Goal: Task Accomplishment & Management: Check status

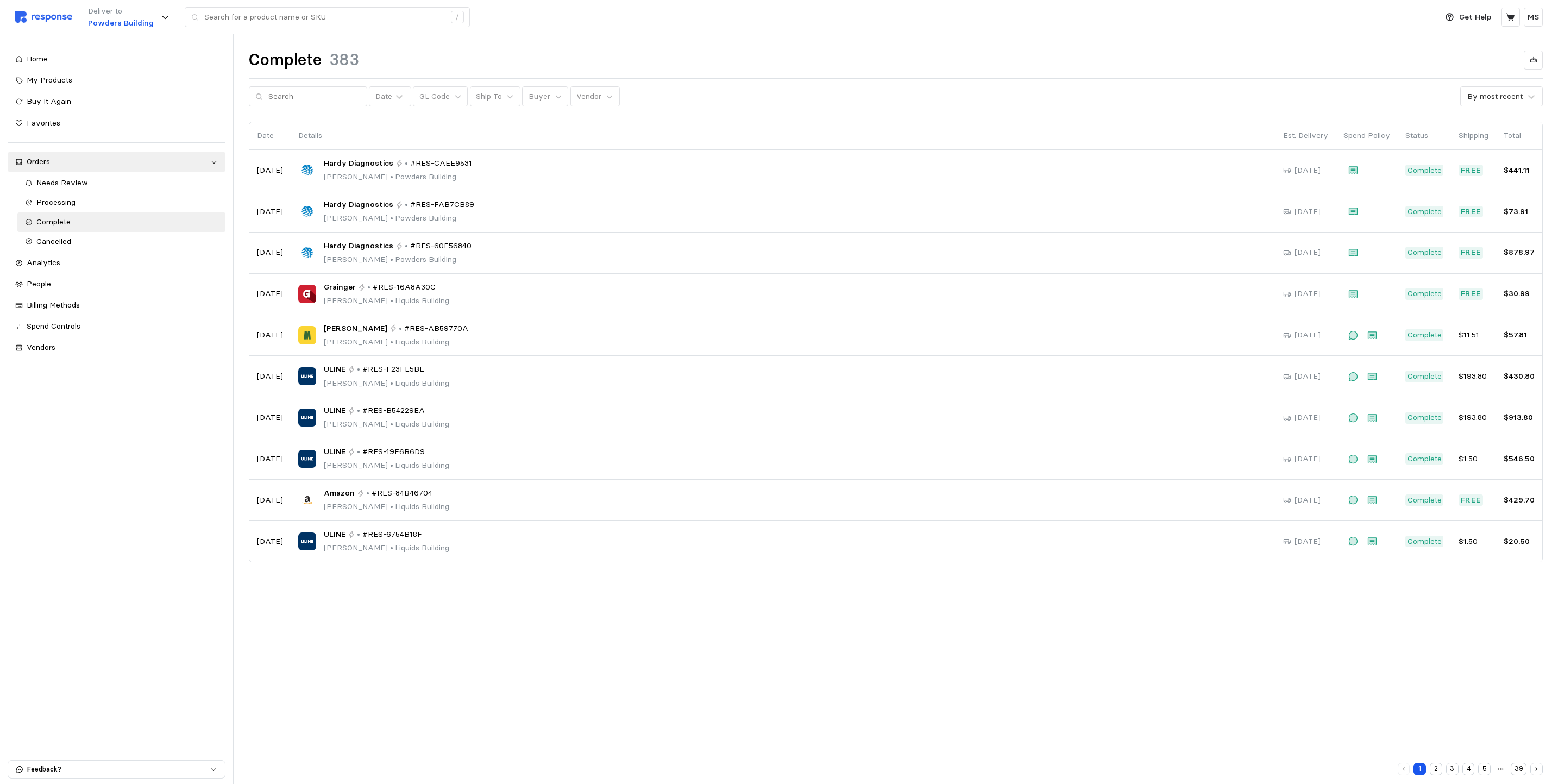
click at [1440, 768] on button "2" at bounding box center [1436, 769] width 12 height 12
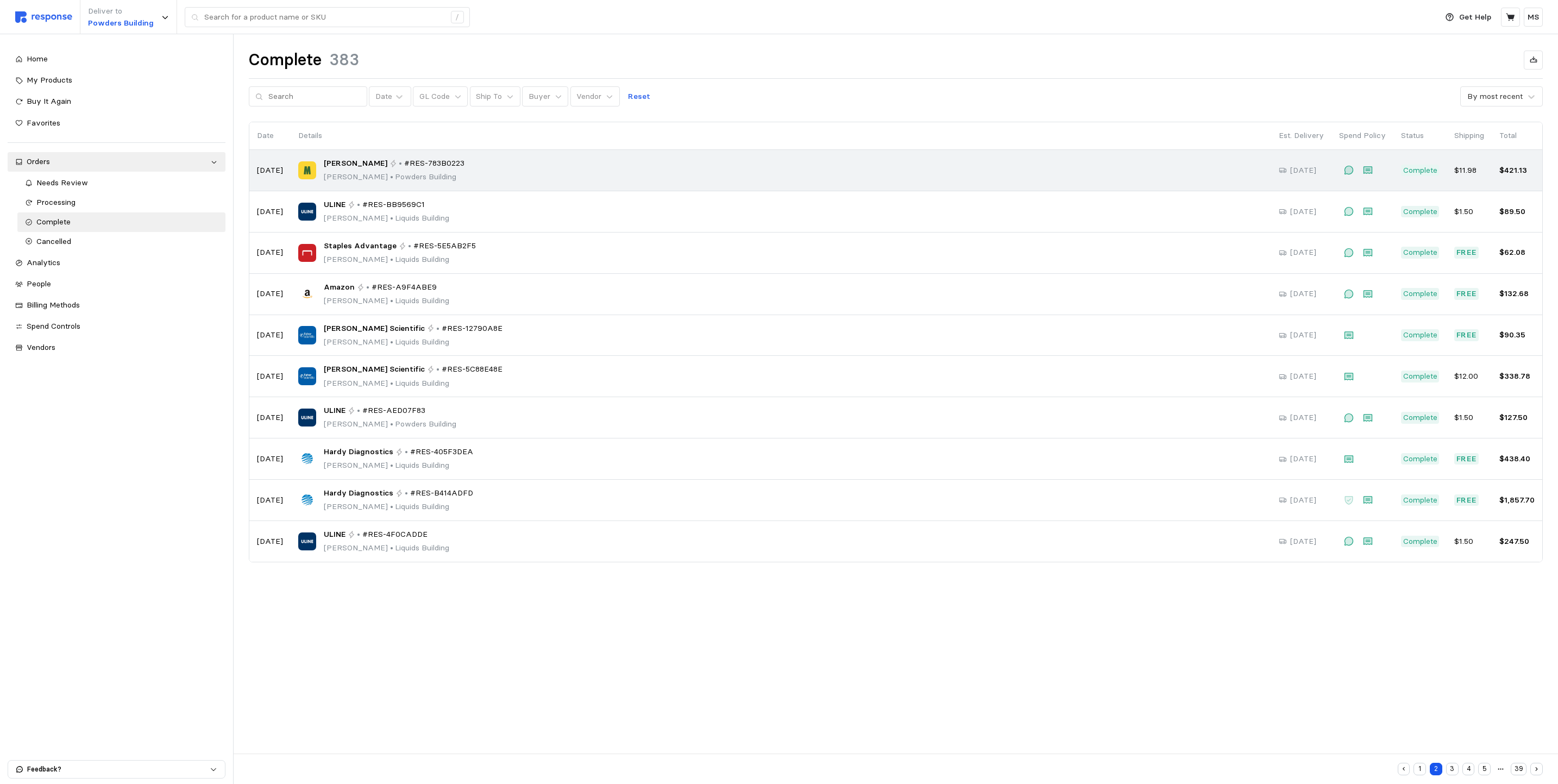
click at [489, 180] on div "[PERSON_NAME] • #RES-783B0223 [PERSON_NAME] • [GEOGRAPHIC_DATA]" at bounding box center [780, 170] width 966 height 26
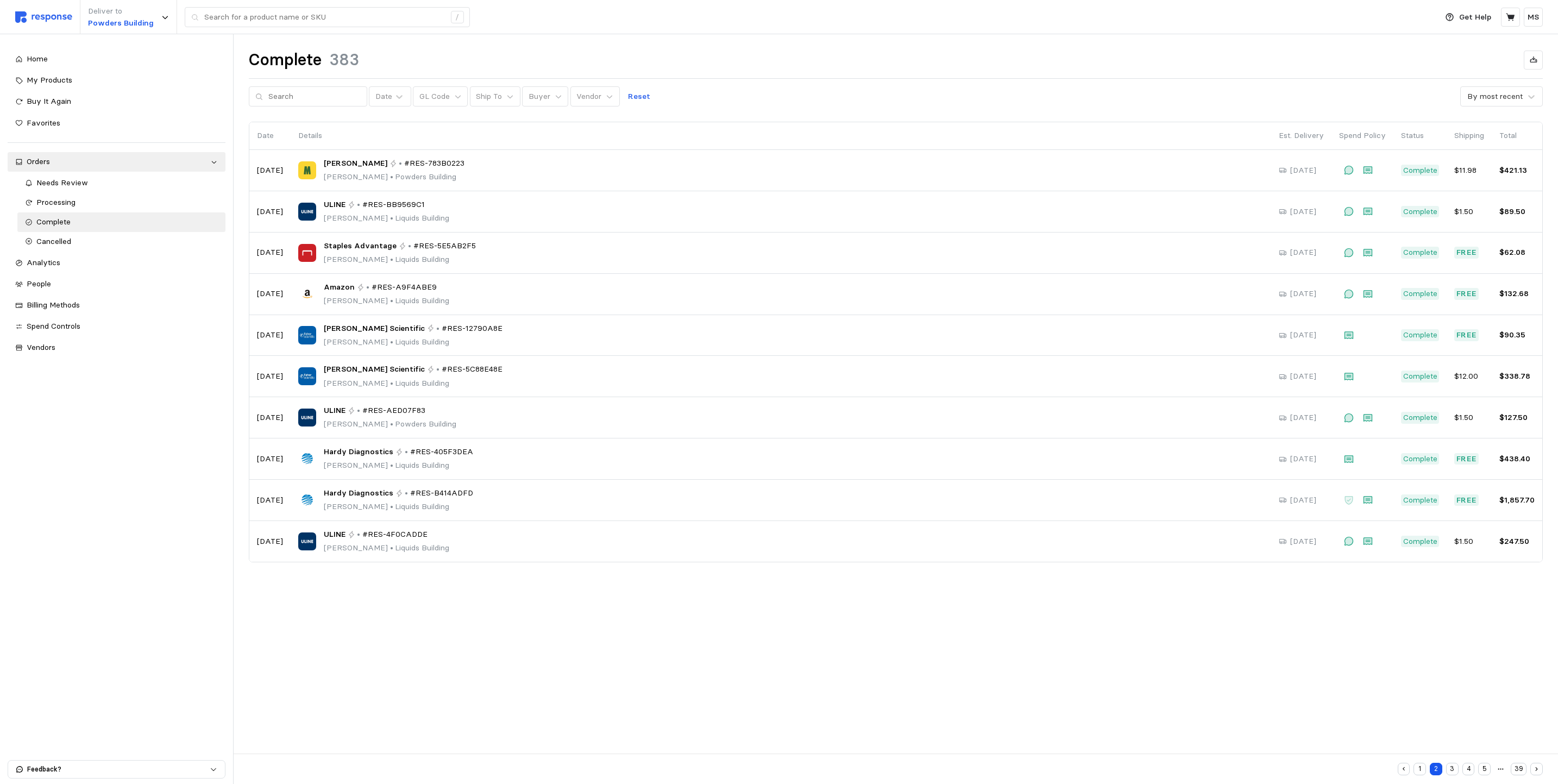
click at [1422, 768] on button "1" at bounding box center [1420, 769] width 12 height 12
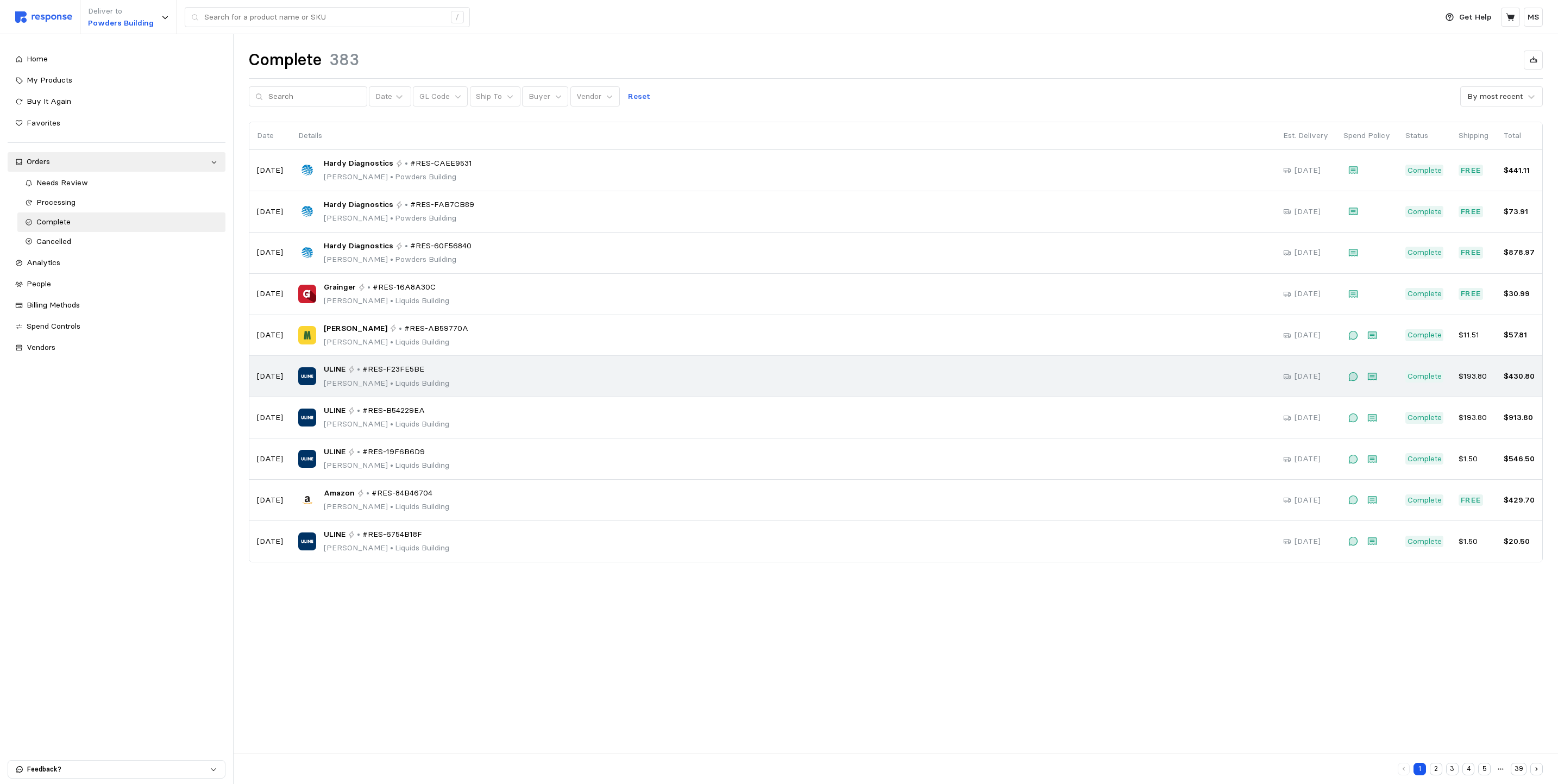
click at [398, 385] on p "[PERSON_NAME] • [GEOGRAPHIC_DATA]" at bounding box center [386, 384] width 125 height 12
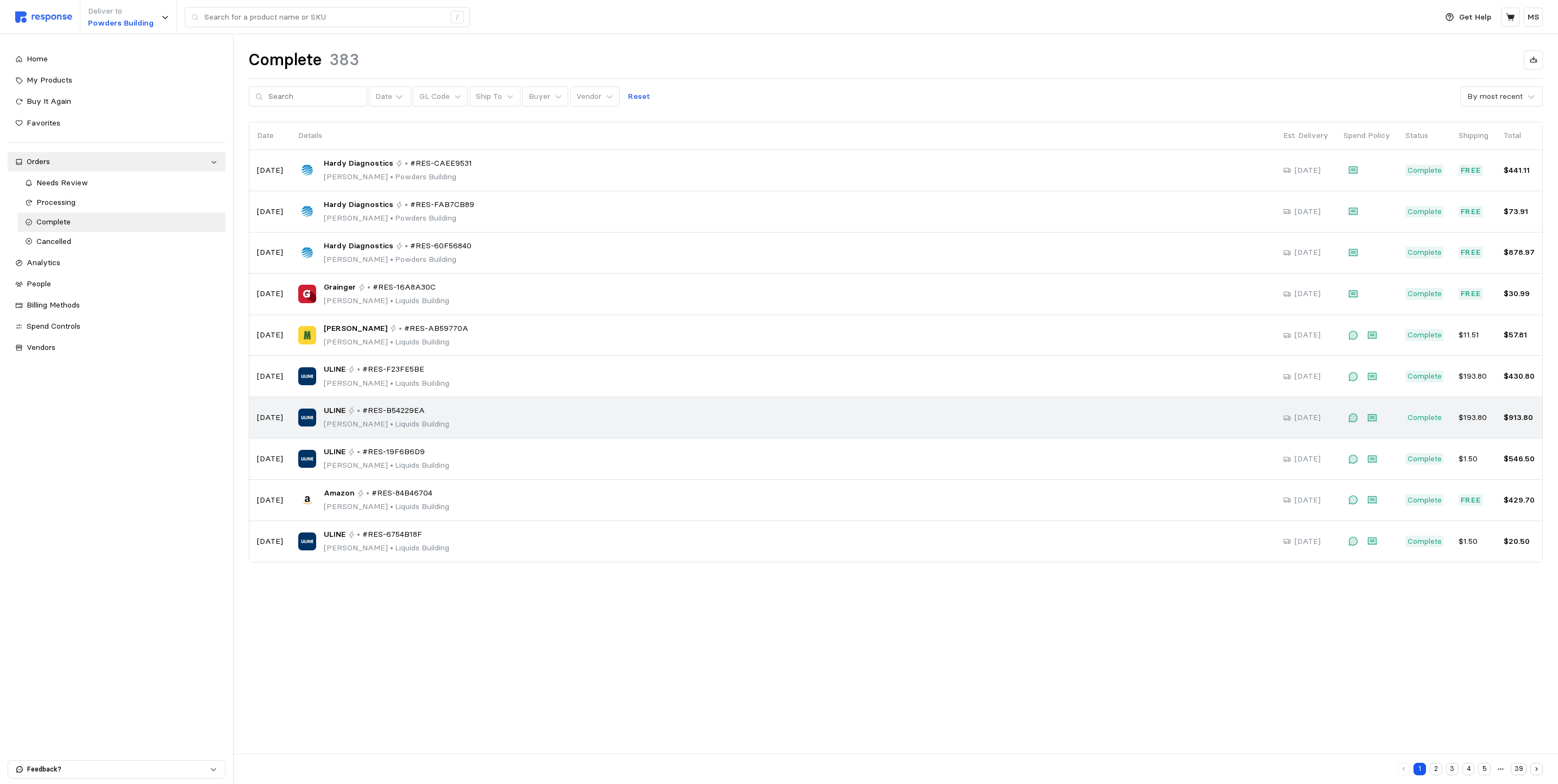
click at [463, 426] on div "ULINE • #RES-B54229EA [PERSON_NAME] • [GEOGRAPHIC_DATA]" at bounding box center [783, 417] width 970 height 26
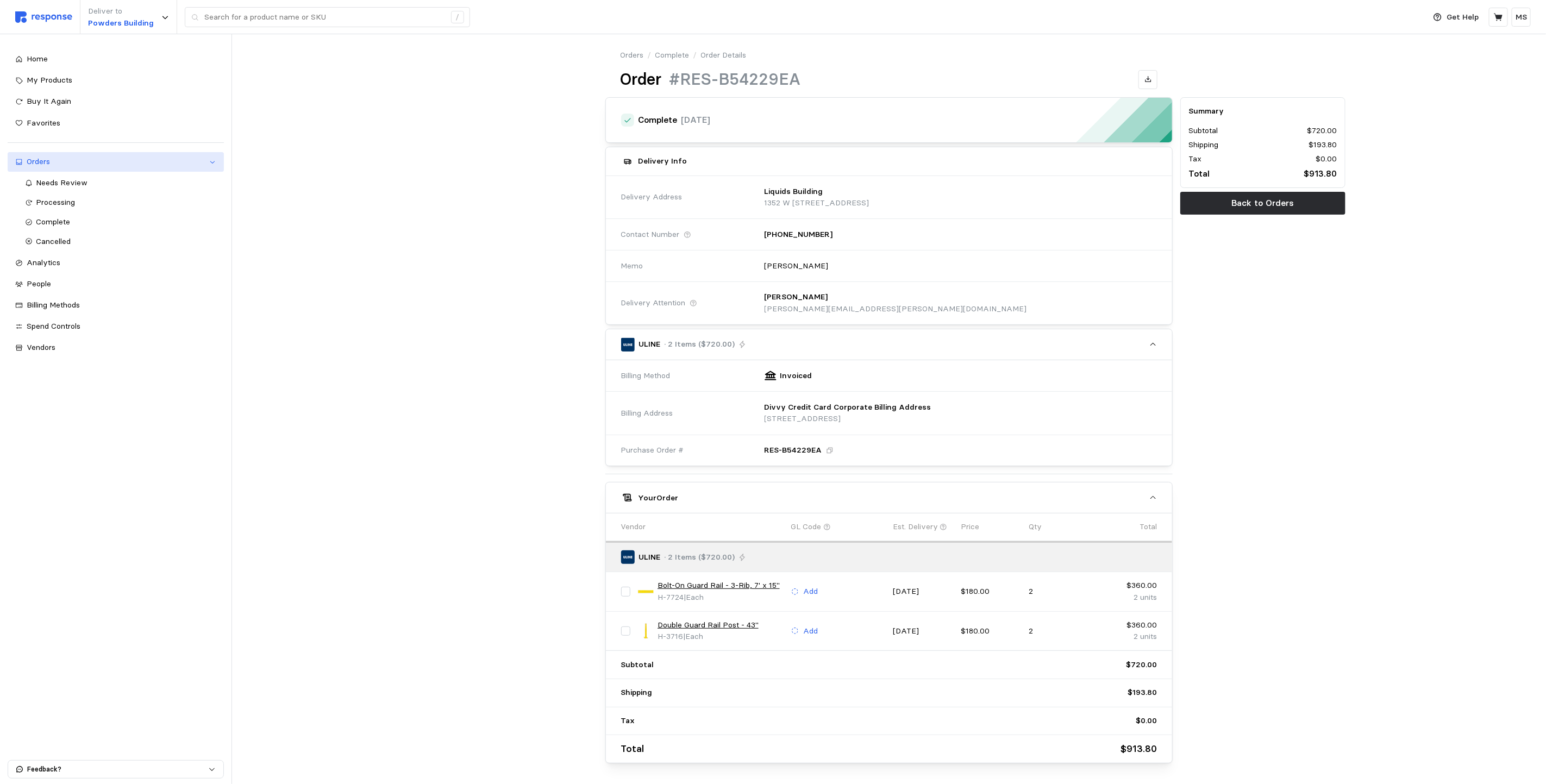
click at [31, 162] on div "Orders" at bounding box center [115, 162] width 178 height 12
click at [62, 163] on div "Orders" at bounding box center [115, 162] width 178 height 12
click at [54, 215] on link "Complete" at bounding box center [121, 222] width 207 height 20
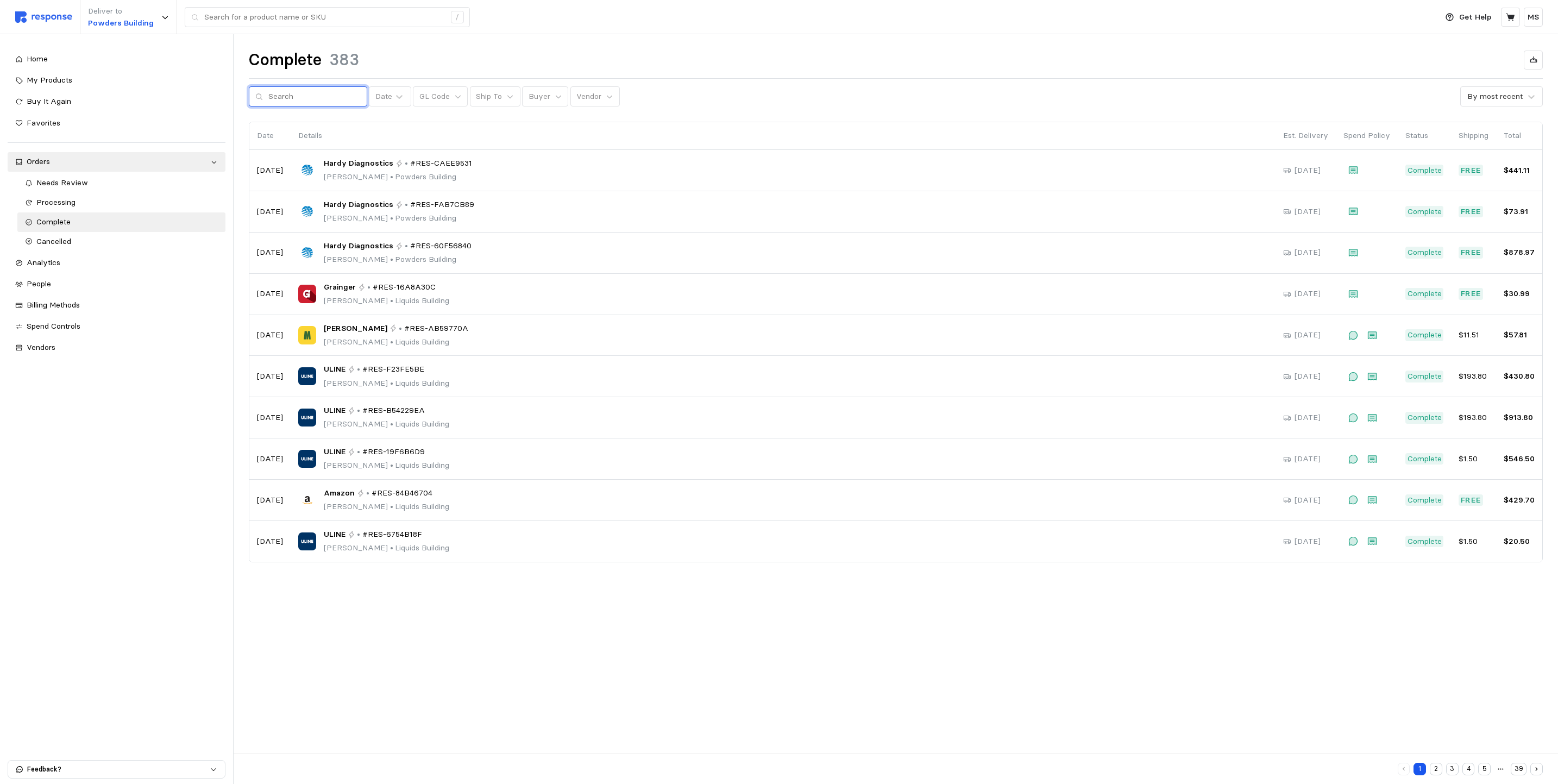
click at [326, 103] on input "text" at bounding box center [315, 97] width 92 height 20
type input "RES-3A56A313"
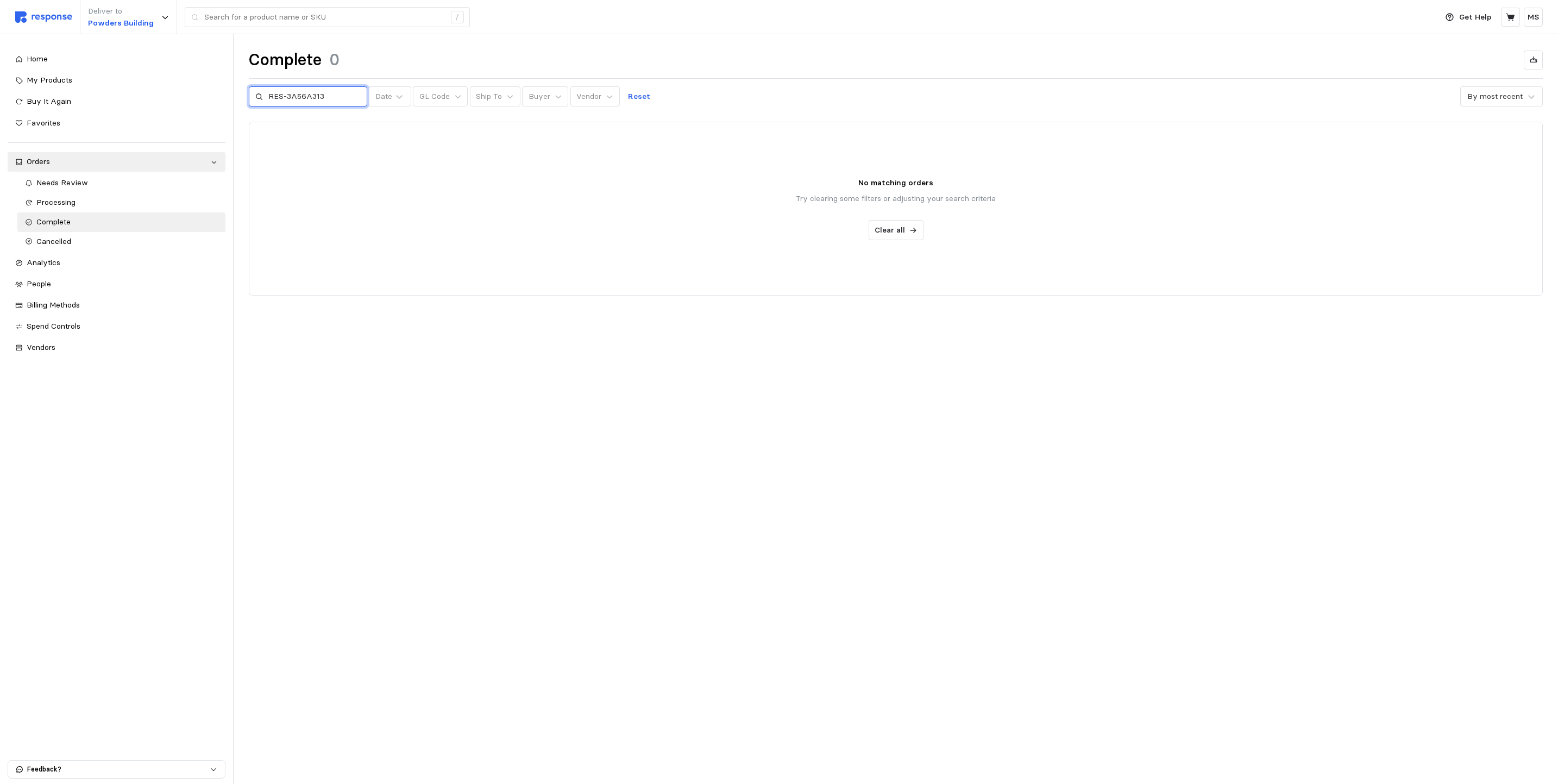
click at [335, 100] on input "RES-3A56A313" at bounding box center [315, 97] width 92 height 20
click at [58, 220] on span "Complete" at bounding box center [53, 221] width 34 height 10
click at [60, 223] on span "Complete" at bounding box center [53, 221] width 34 height 10
click at [886, 233] on p "Clear all" at bounding box center [890, 230] width 31 height 12
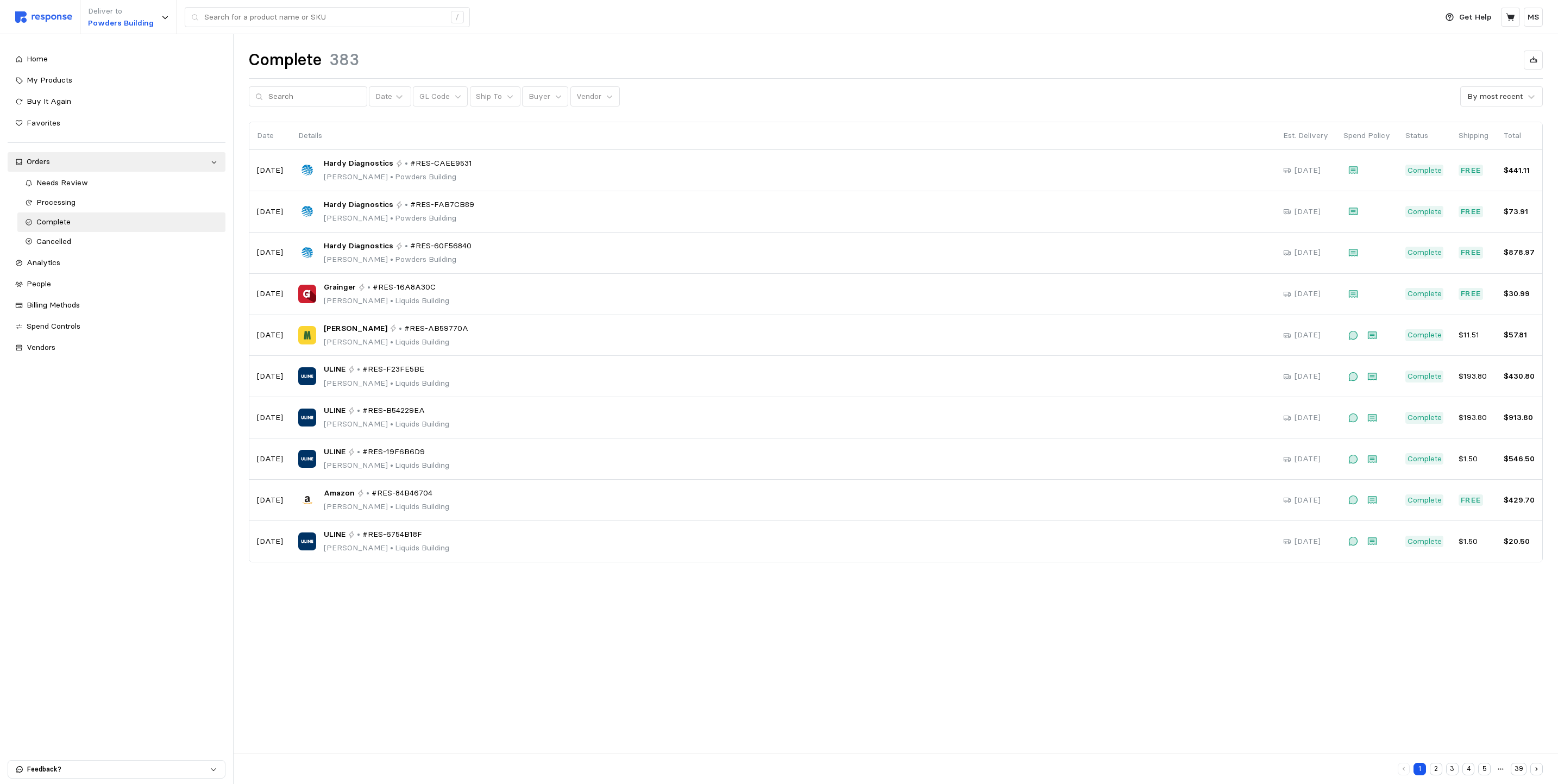
click at [1514, 770] on button "39" at bounding box center [1519, 769] width 16 height 12
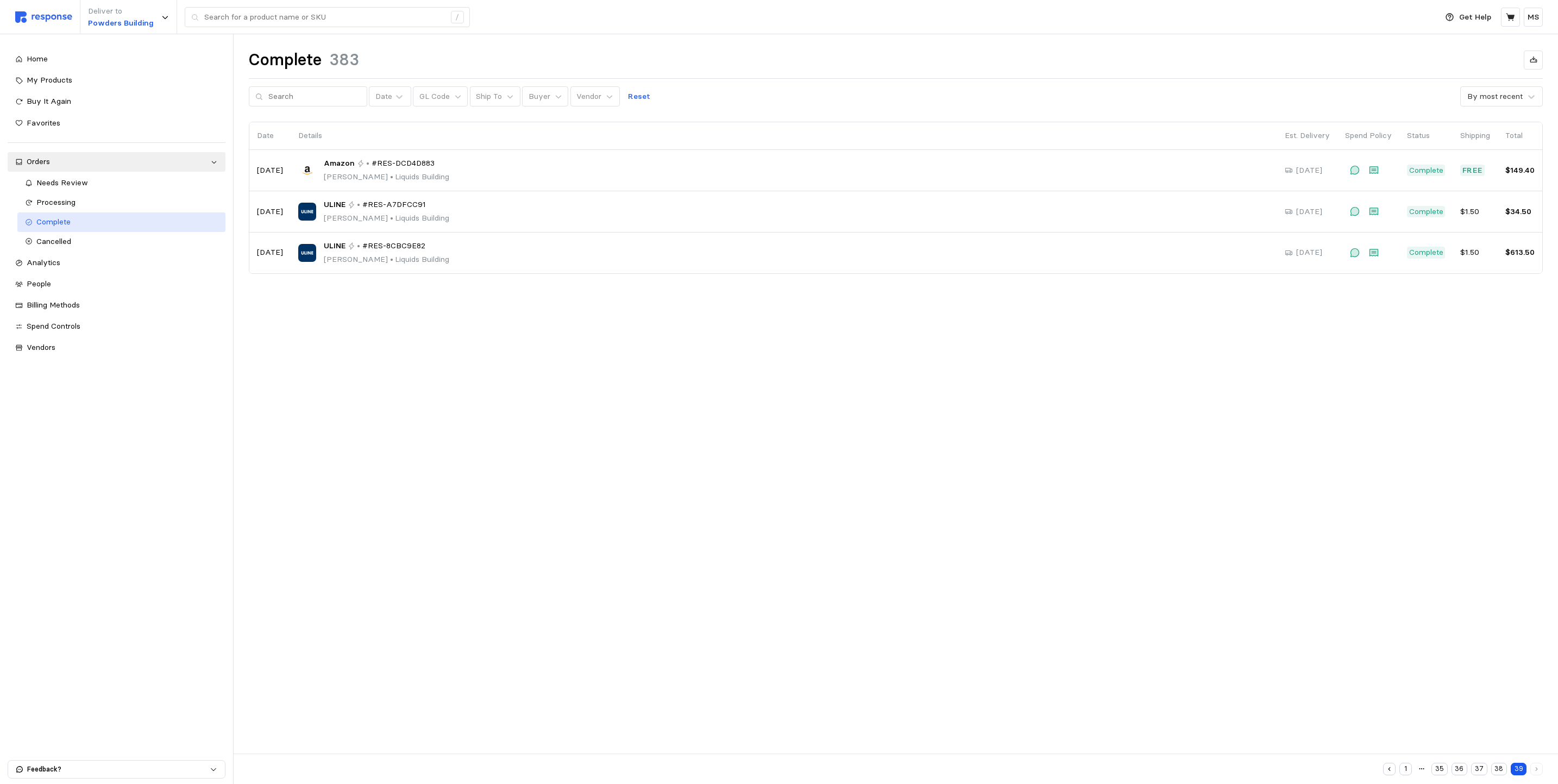
click at [46, 220] on span "Complete" at bounding box center [53, 221] width 34 height 10
click at [1409, 768] on button "1" at bounding box center [1406, 769] width 12 height 12
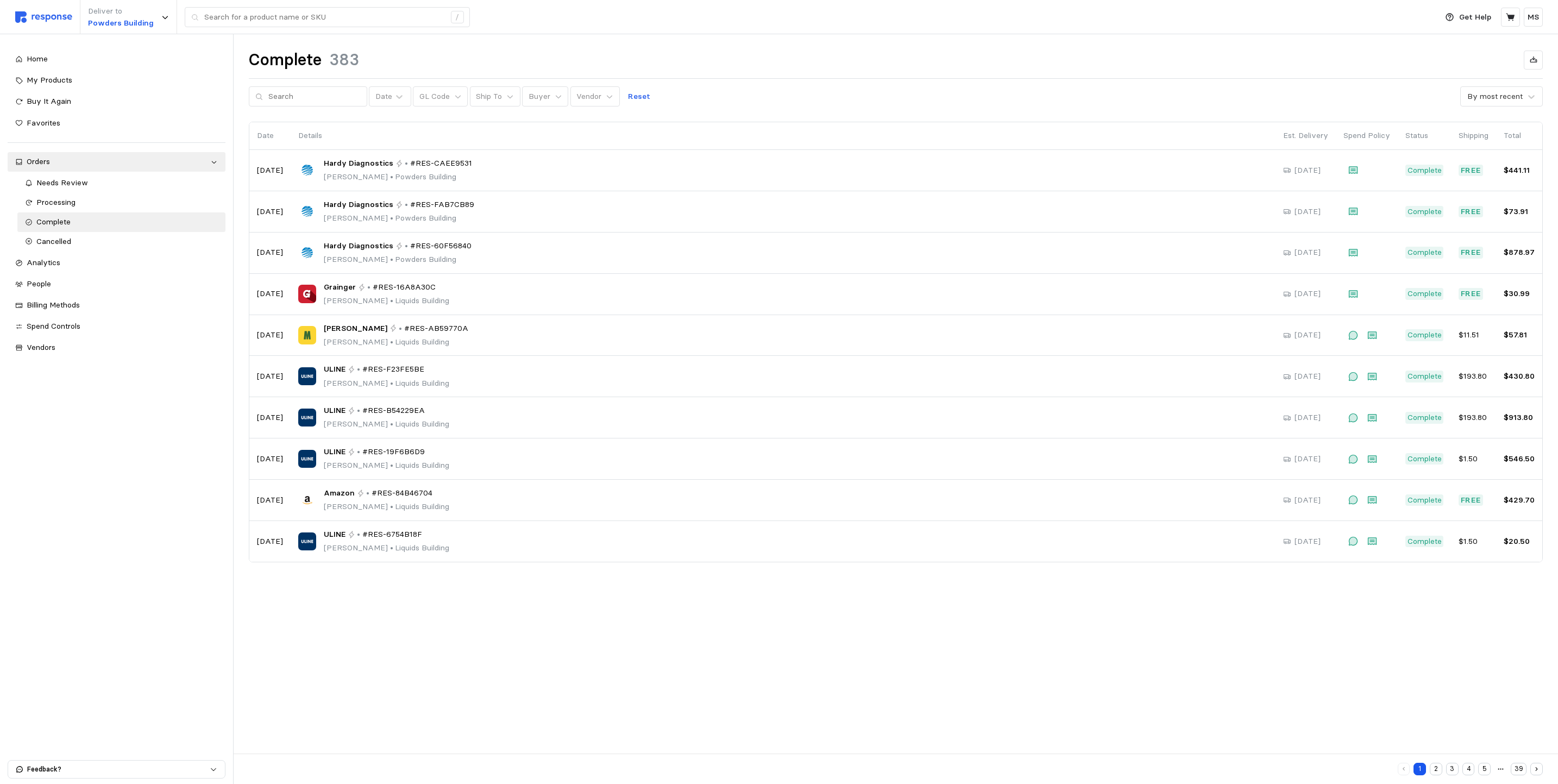
click at [1455, 770] on button "3" at bounding box center [1452, 769] width 12 height 12
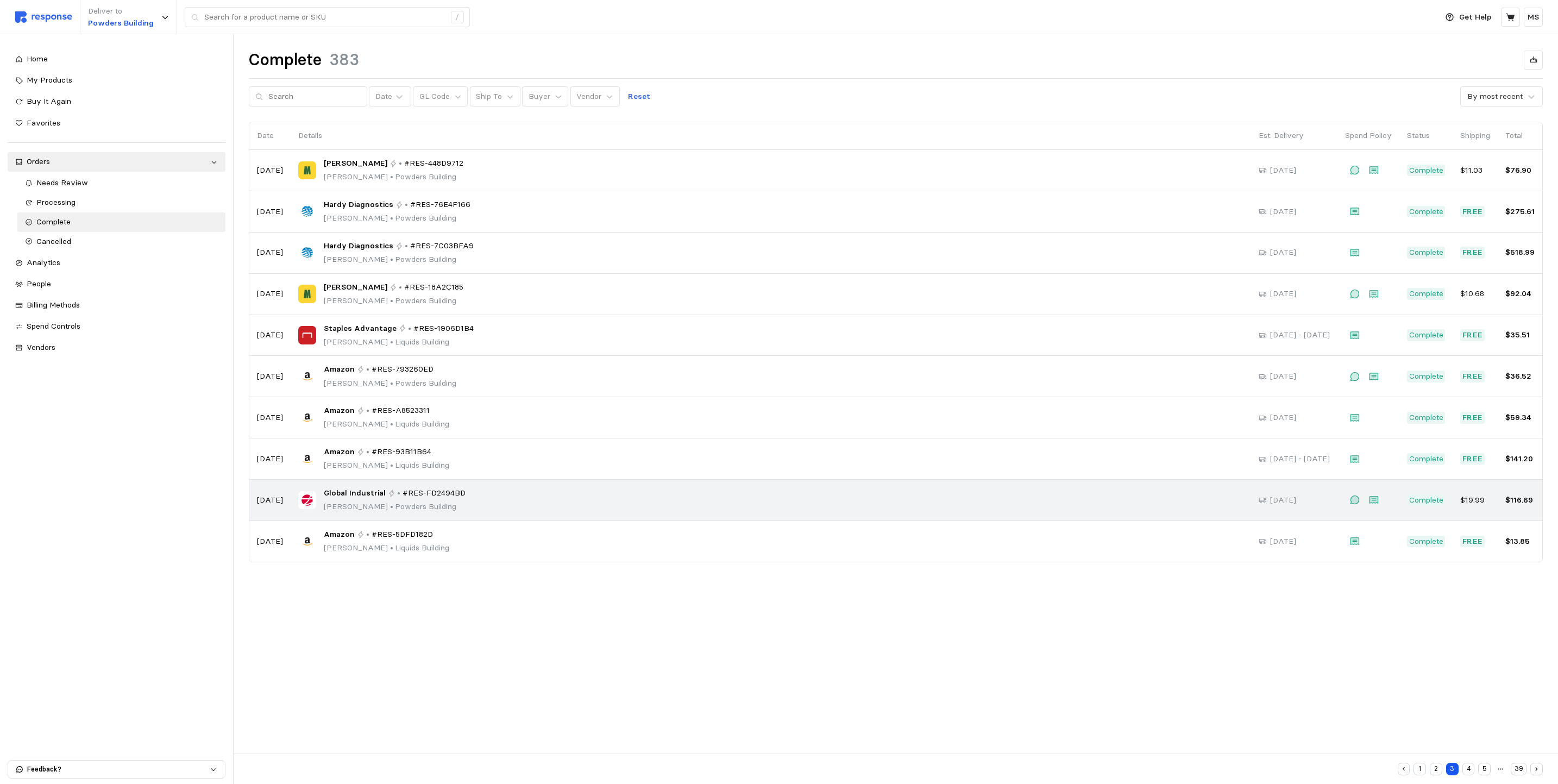
click at [854, 517] on td "Global Industrial • #RES-FD2494BD [PERSON_NAME] • [GEOGRAPHIC_DATA]" at bounding box center [771, 500] width 961 height 41
